Goal: Task Accomplishment & Management: Manage account settings

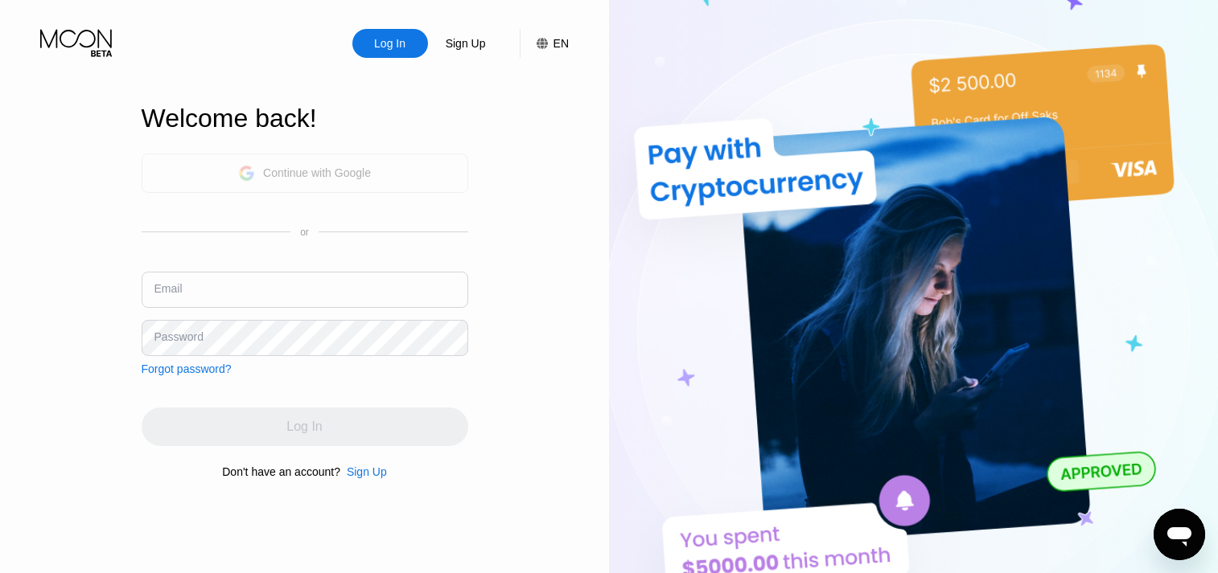
click at [332, 170] on div "Continue with Google" at bounding box center [317, 172] width 108 height 13
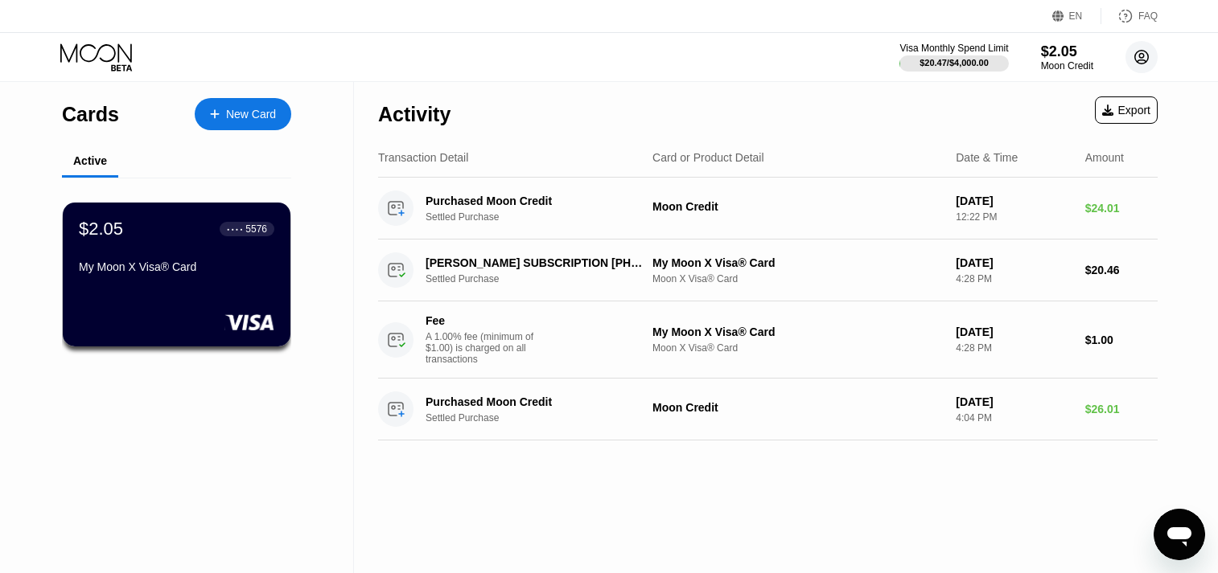
click at [1153, 55] on circle at bounding box center [1141, 57] width 32 height 32
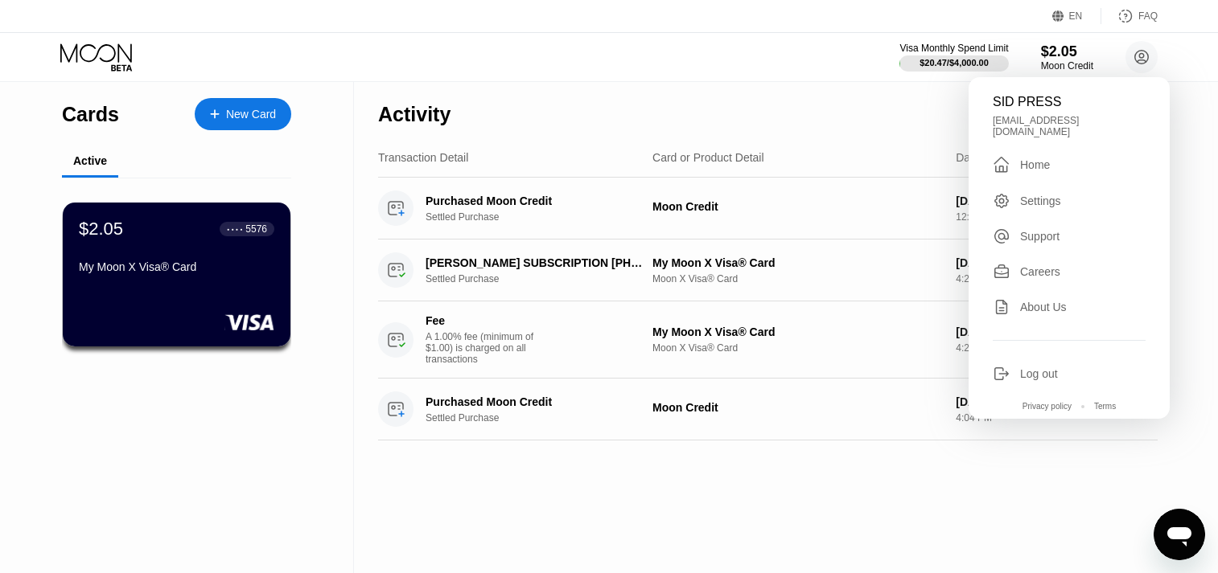
click at [633, 78] on div "Visa Monthly Spend Limit $20.47 / $4,000.00 $2.05 Moon Credit SID PRESS sidpres…" at bounding box center [609, 57] width 1218 height 48
